Goal: Check status: Check status

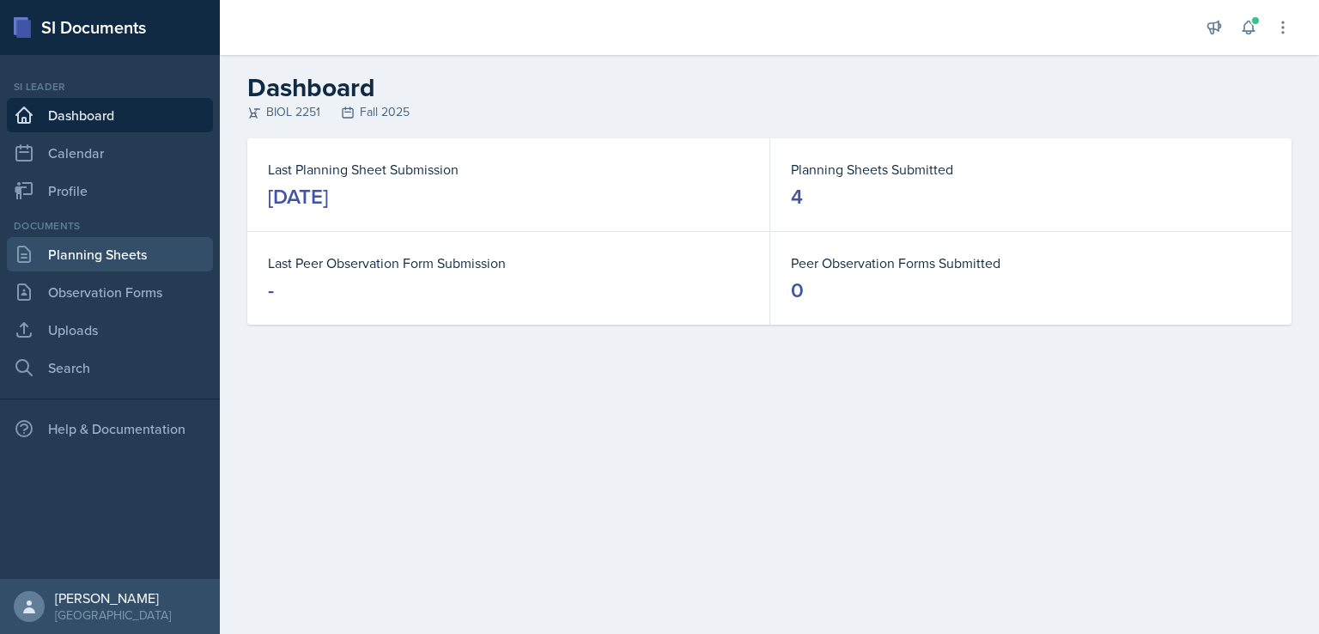
click at [94, 259] on link "Planning Sheets" at bounding box center [110, 254] width 206 height 34
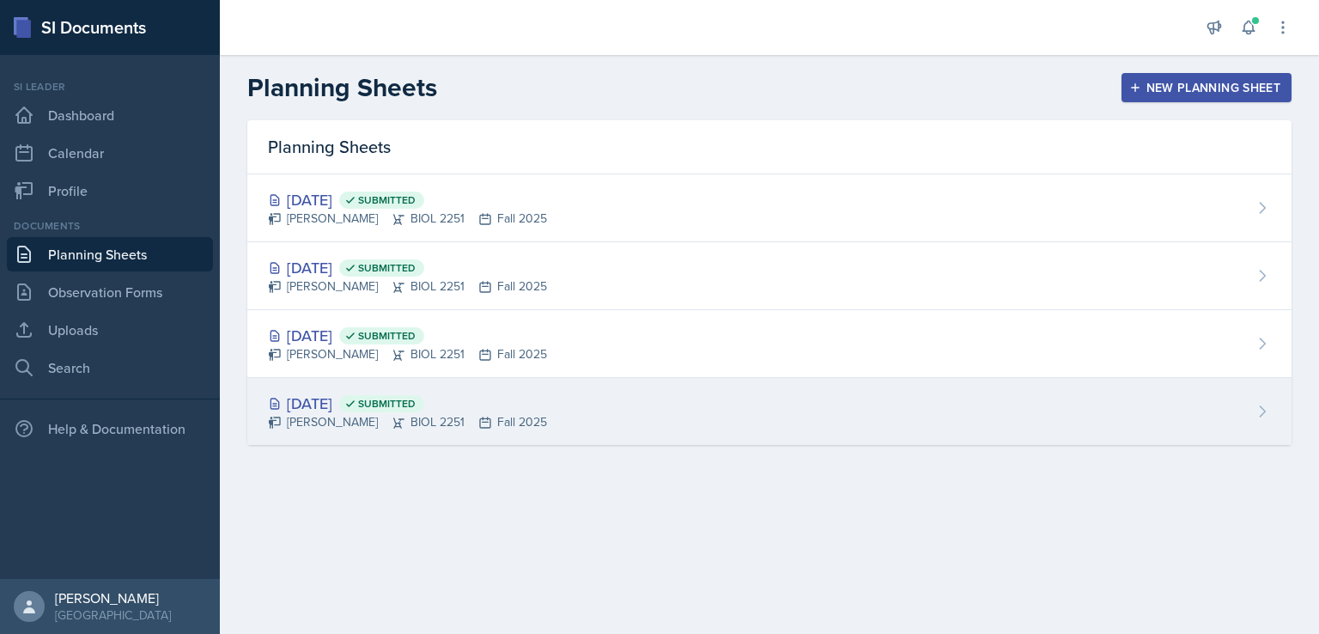
click at [541, 404] on div "[DATE] Submitted" at bounding box center [407, 403] width 279 height 23
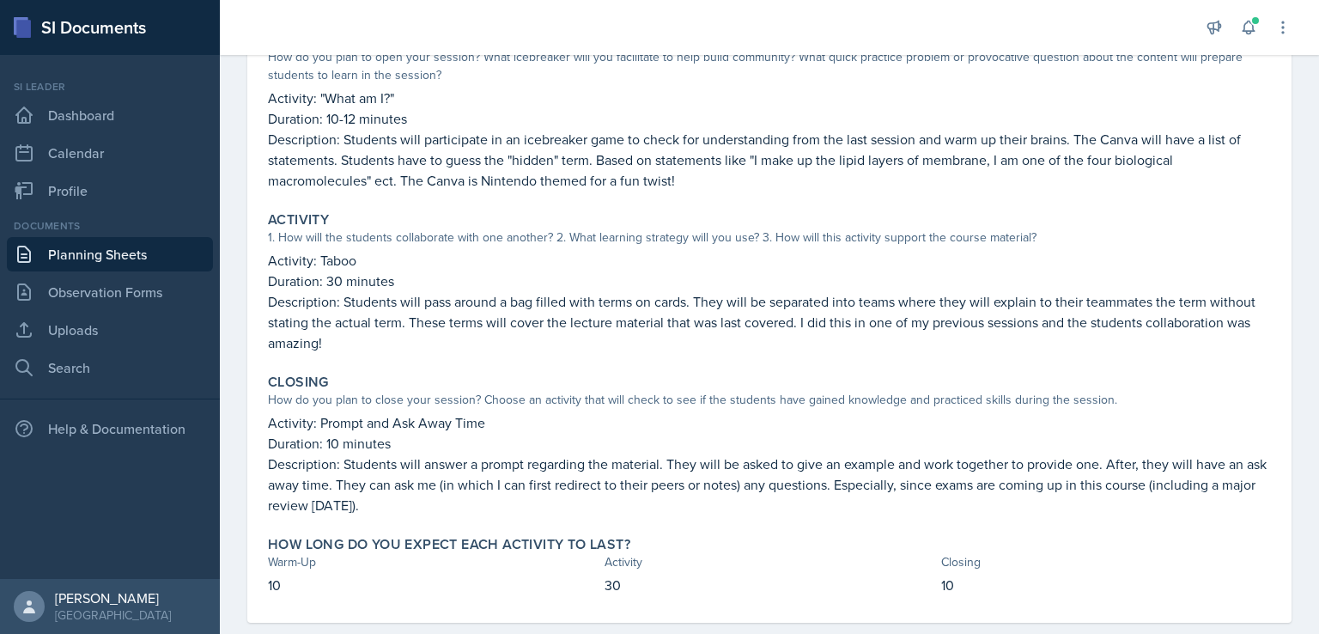
scroll to position [52, 0]
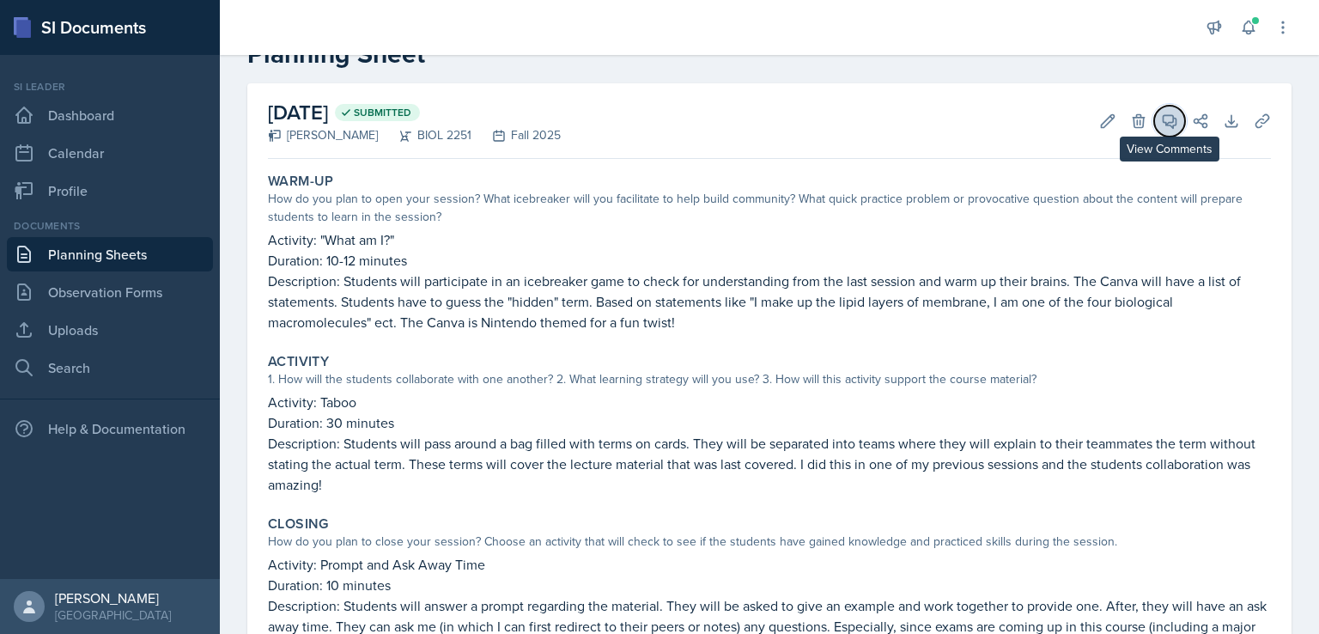
click at [1164, 122] on icon at bounding box center [1170, 121] width 13 height 13
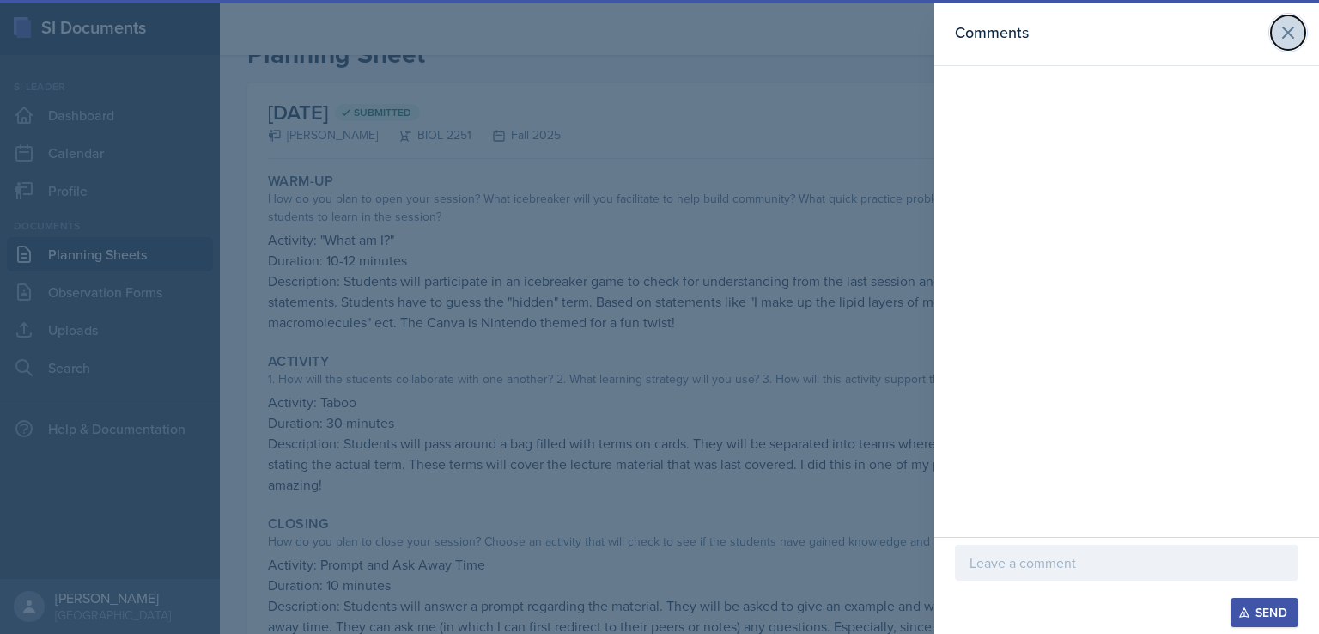
click at [1299, 32] on button at bounding box center [1288, 32] width 34 height 34
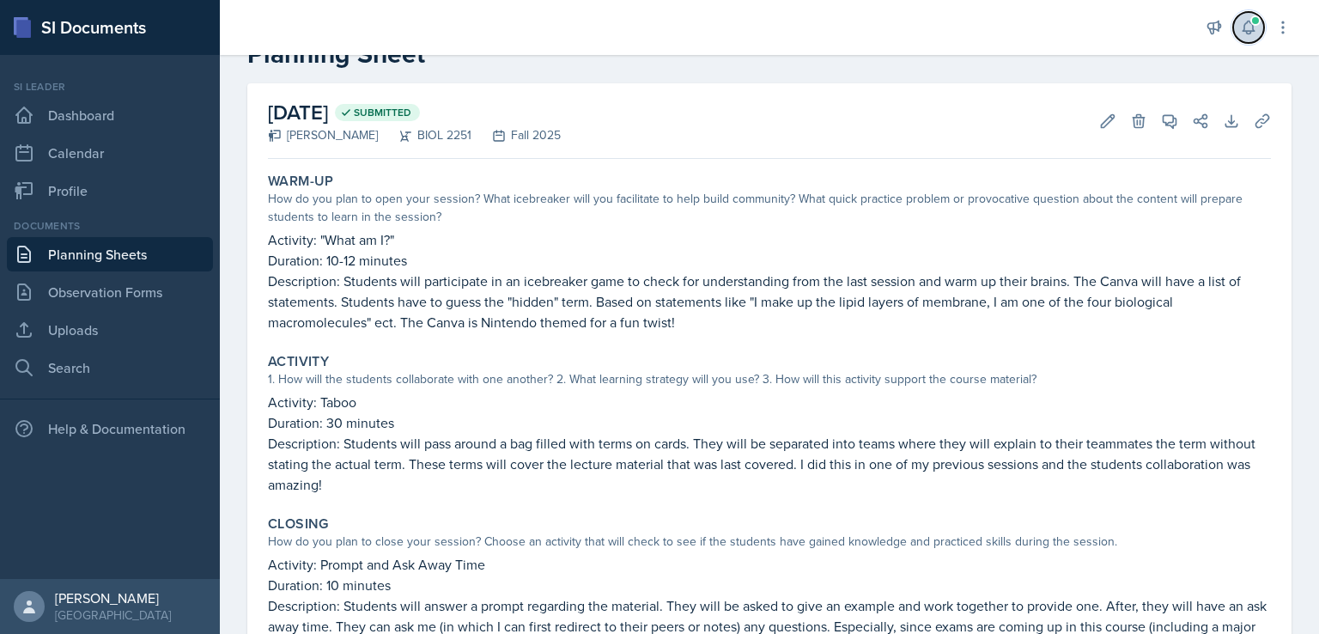
click at [1250, 27] on icon at bounding box center [1248, 27] width 17 height 17
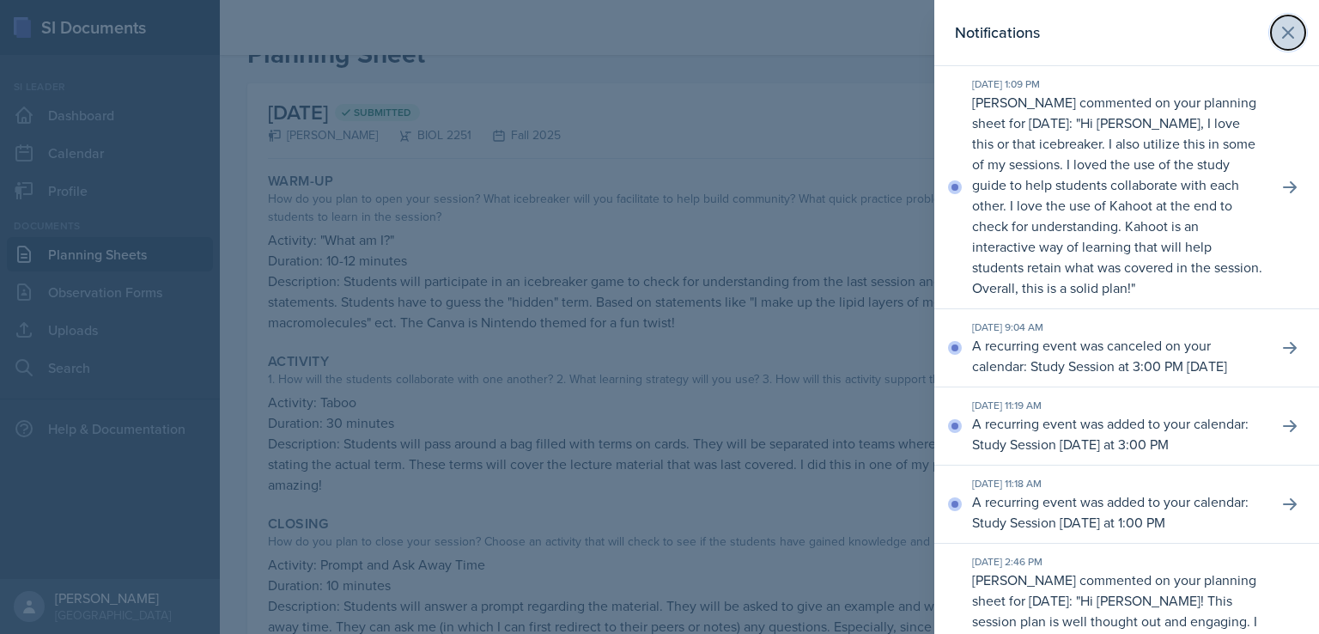
click at [1280, 39] on icon at bounding box center [1288, 32] width 21 height 21
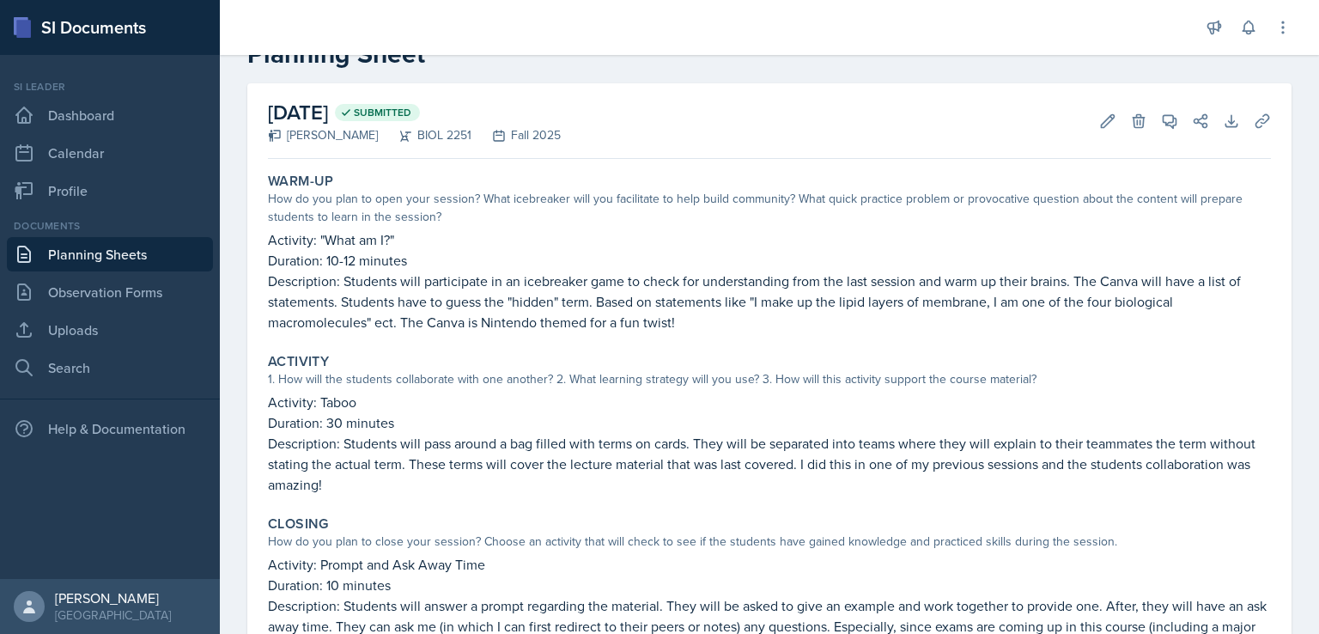
click at [136, 249] on link "Planning Sheets" at bounding box center [110, 254] width 206 height 34
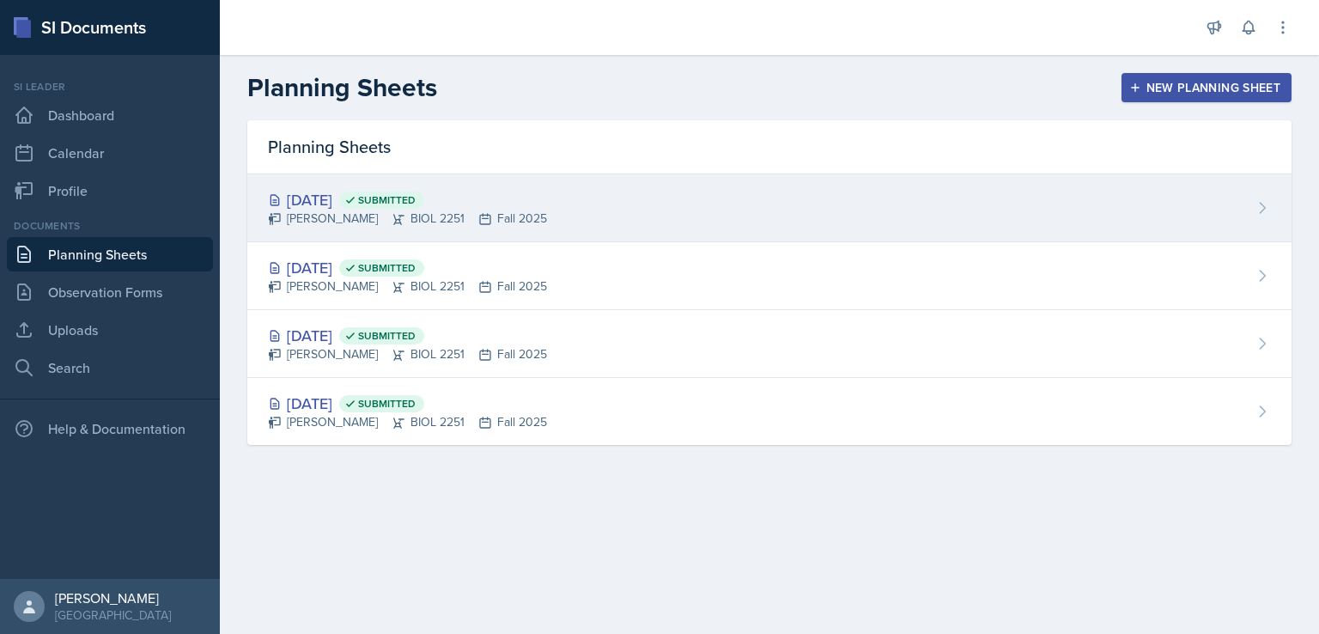
click at [336, 190] on div "[DATE] Submitted" at bounding box center [407, 199] width 279 height 23
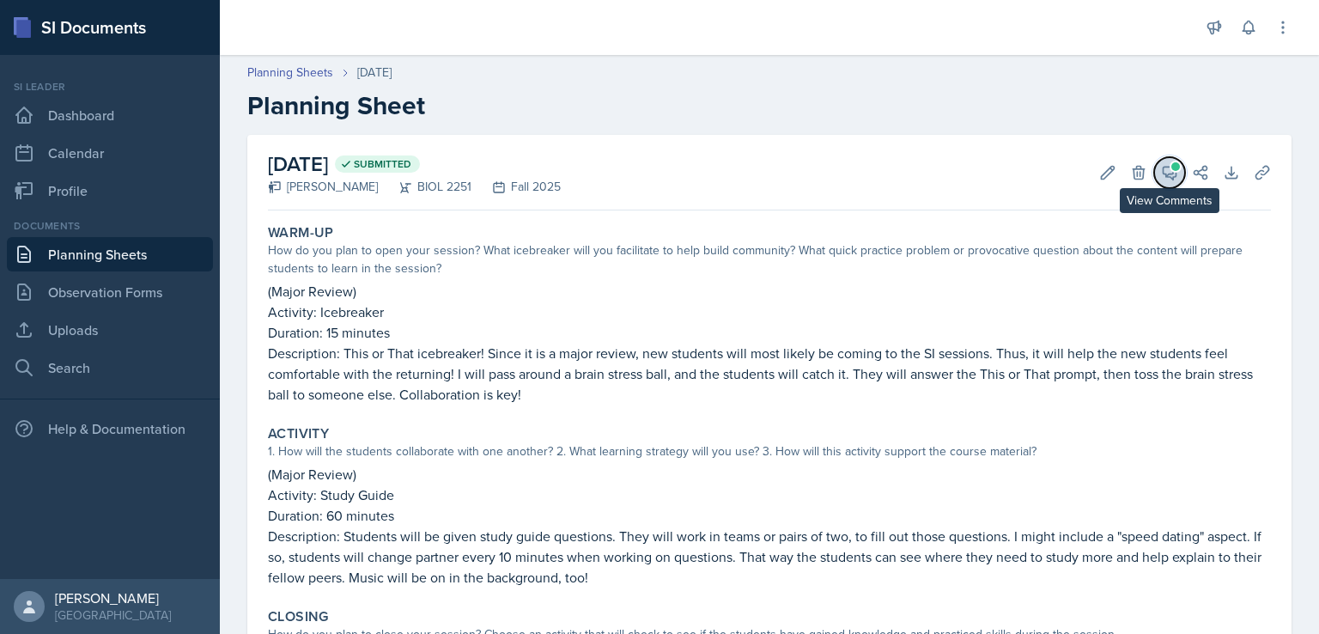
click at [1163, 179] on icon at bounding box center [1169, 172] width 17 height 17
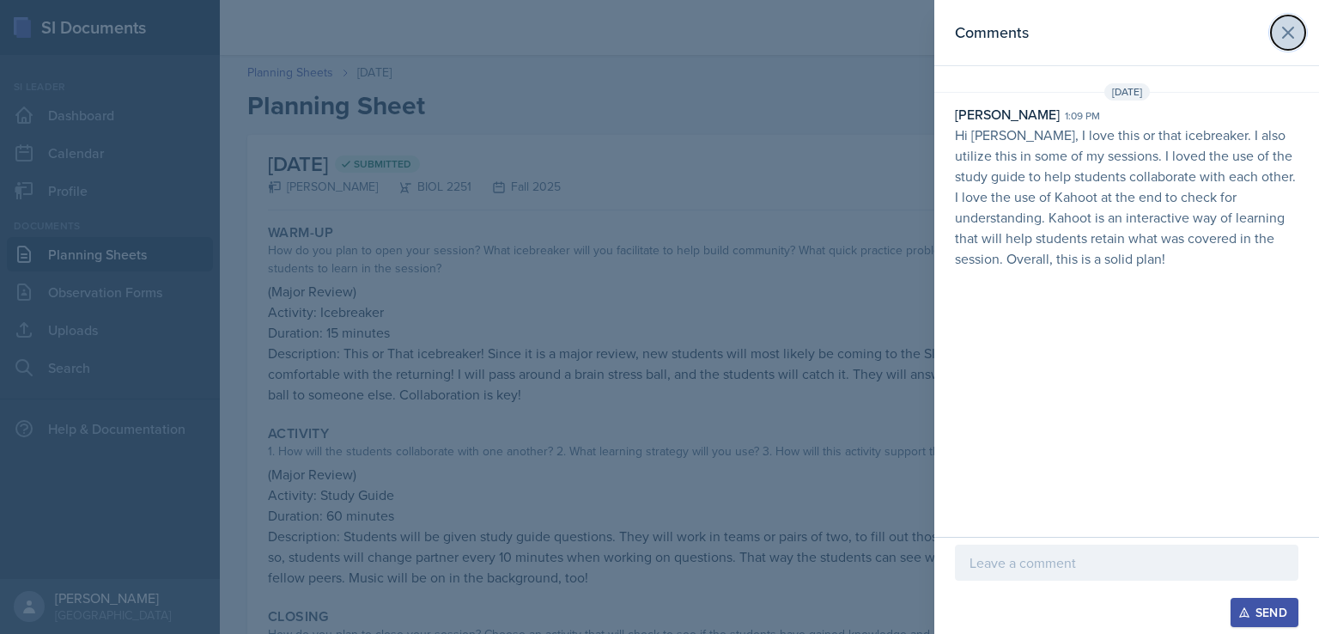
click at [1294, 39] on icon at bounding box center [1288, 32] width 21 height 21
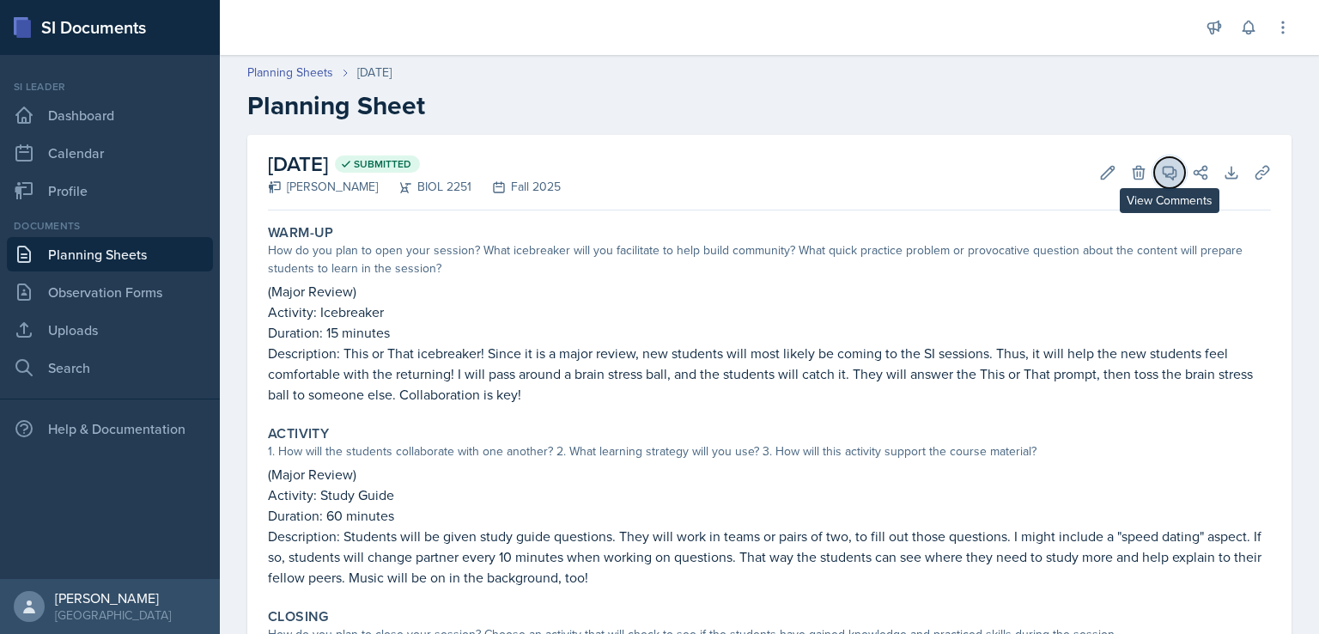
click at [1164, 160] on button "View Comments" at bounding box center [1169, 172] width 31 height 31
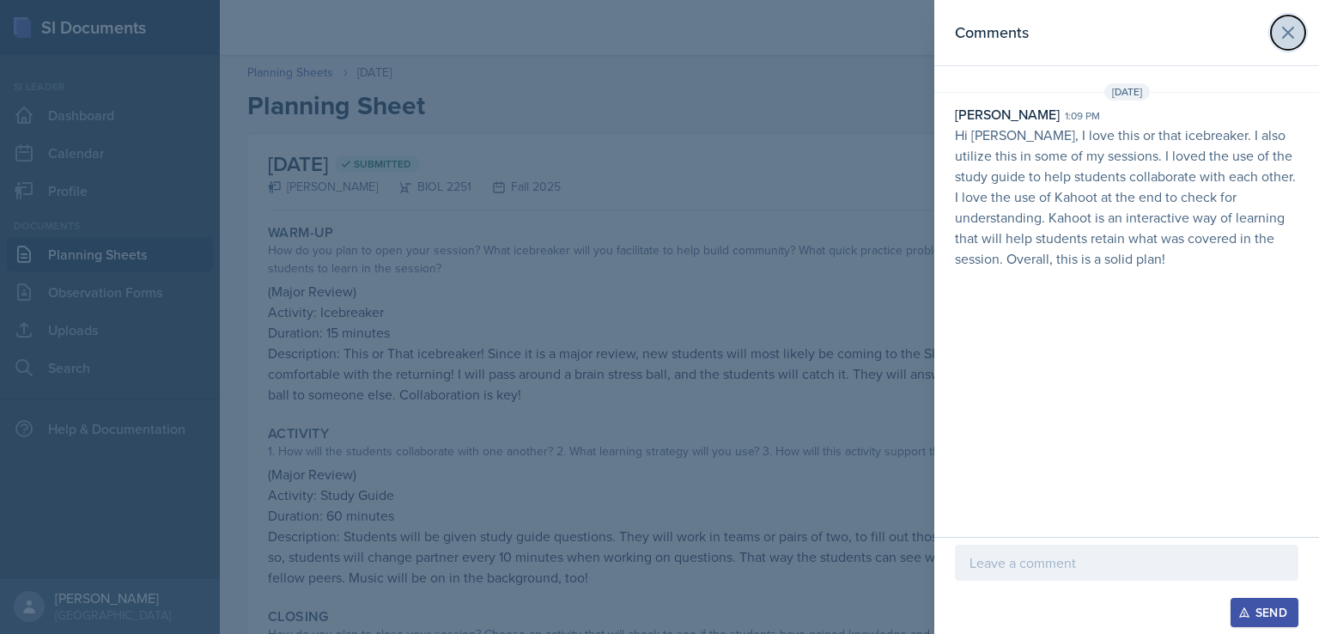
click at [1297, 31] on icon at bounding box center [1288, 32] width 21 height 21
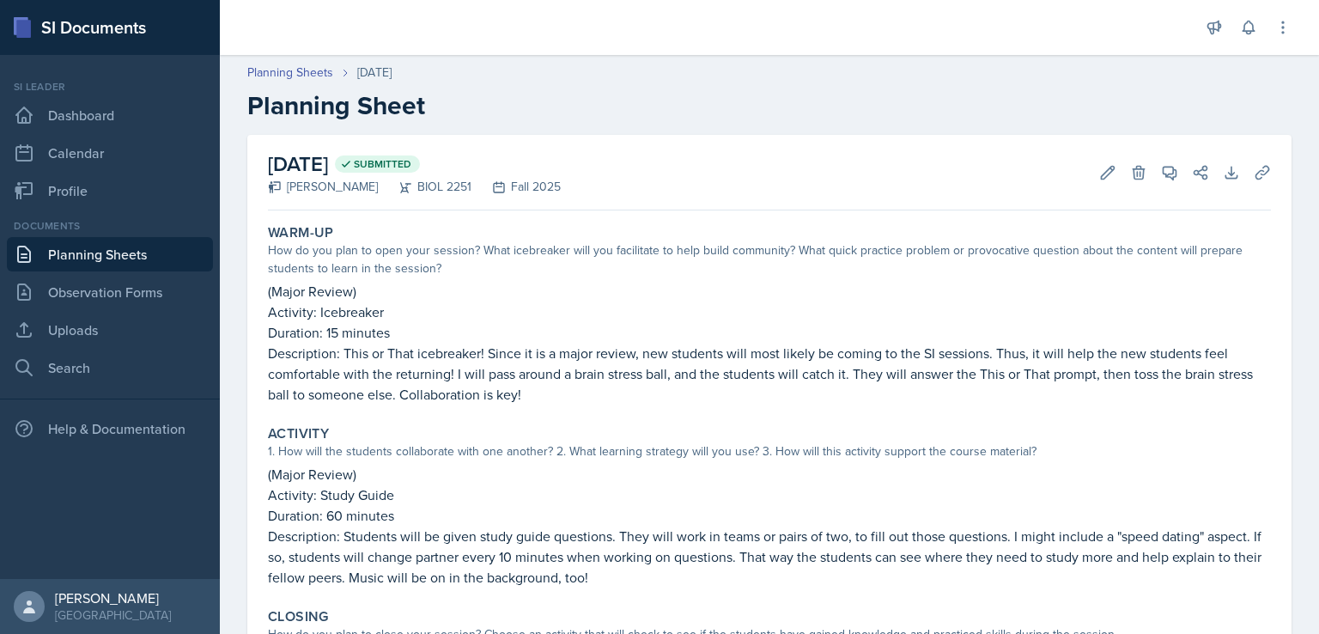
click at [113, 270] on link "Planning Sheets" at bounding box center [110, 254] width 206 height 34
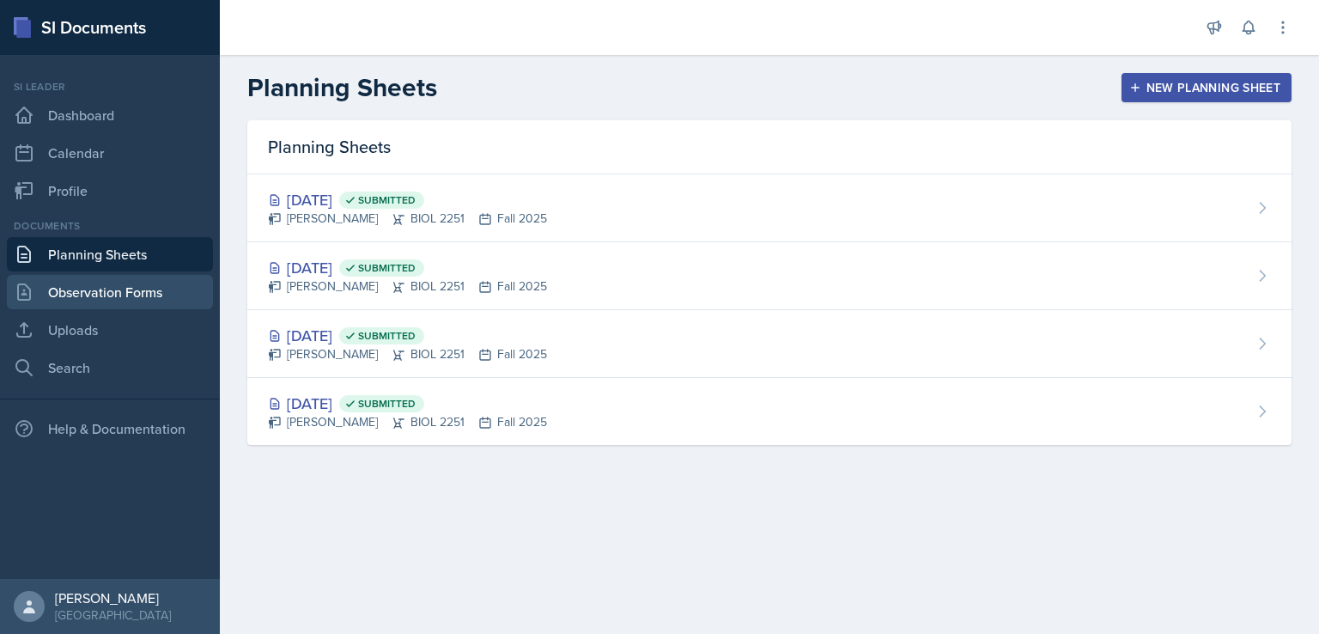
click at [114, 295] on link "Observation Forms" at bounding box center [110, 292] width 206 height 34
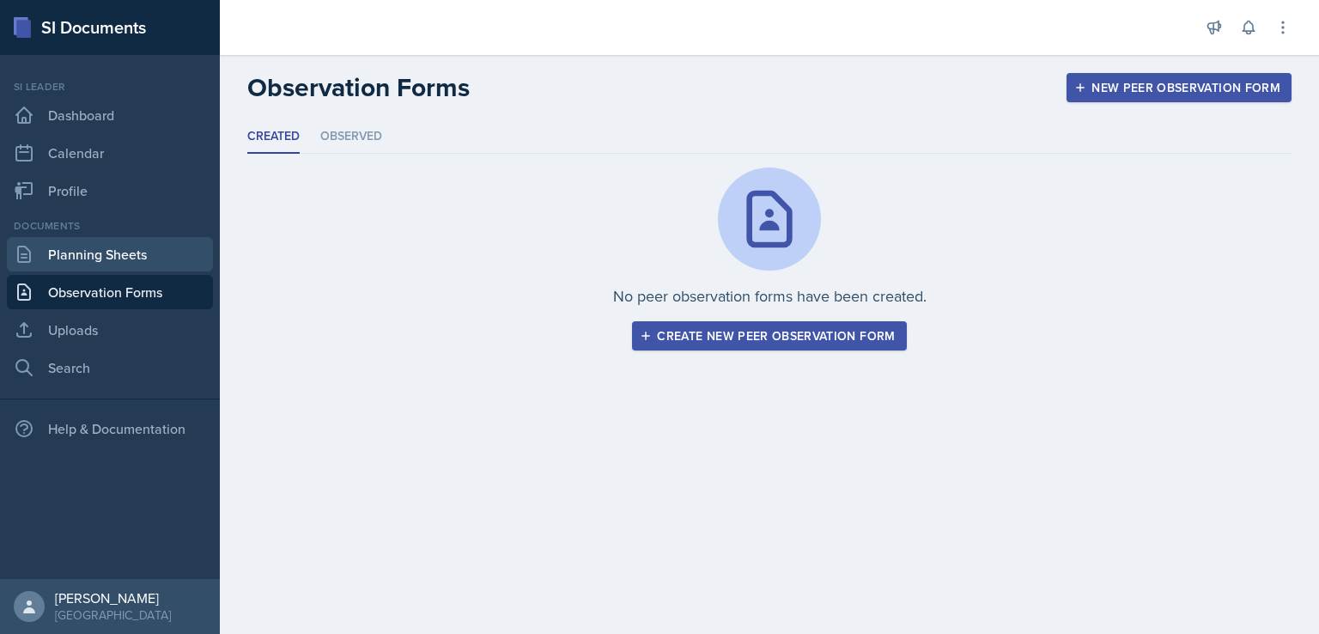
click at [127, 262] on link "Planning Sheets" at bounding box center [110, 254] width 206 height 34
